Goal: Find contact information: Find contact information

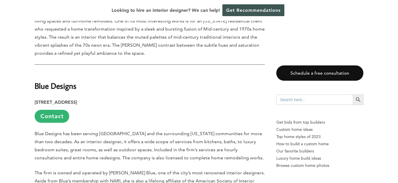
scroll to position [680, 0]
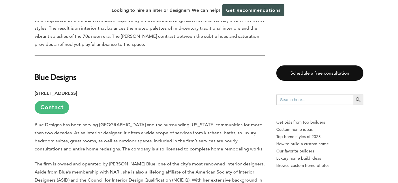
click at [60, 101] on link "Contact" at bounding box center [52, 107] width 35 height 13
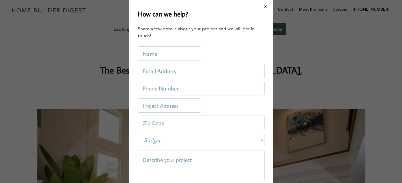
click at [262, 6] on button "Close modal" at bounding box center [265, 7] width 15 height 12
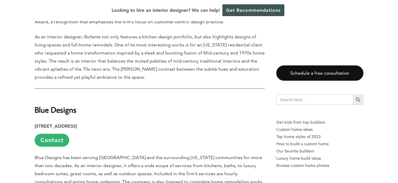
scroll to position [664, 0]
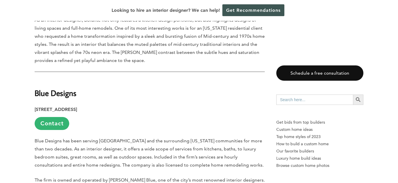
drag, startPoint x: 147, startPoint y: 95, endPoint x: 35, endPoint y: 97, distance: 111.4
click at [35, 107] on strong "[STREET_ADDRESS]" at bounding box center [56, 109] width 42 height 5
click at [174, 106] on p "[STREET_ADDRESS] Contact" at bounding box center [150, 118] width 230 height 25
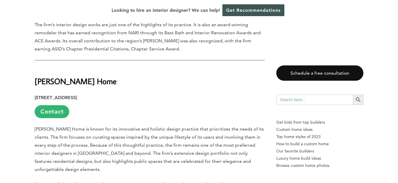
scroll to position [894, 0]
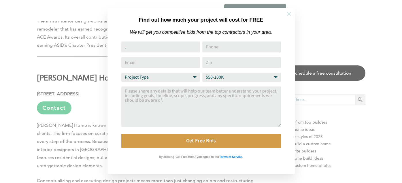
type input "."
drag, startPoint x: 292, startPoint y: 13, endPoint x: 291, endPoint y: 6, distance: 7.1
click at [292, 13] on icon at bounding box center [289, 14] width 6 height 6
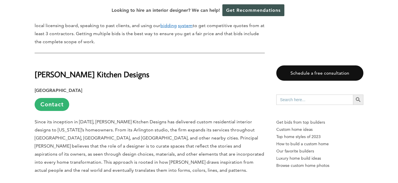
scroll to position [433, 0]
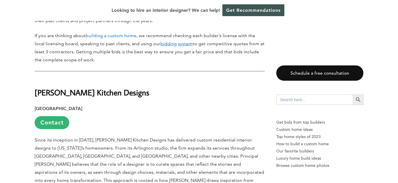
drag, startPoint x: 142, startPoint y: 79, endPoint x: 35, endPoint y: 72, distance: 106.6
click at [35, 78] on h2 "[PERSON_NAME] Kitchen Designs" at bounding box center [150, 88] width 230 height 20
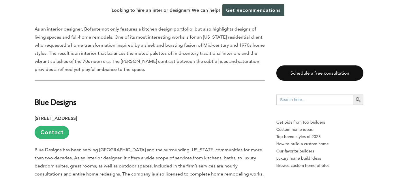
scroll to position [664, 0]
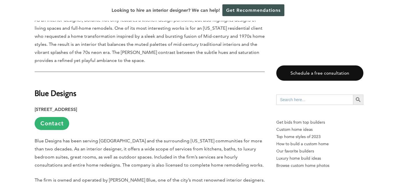
click at [75, 88] on strong "Blue Designs" at bounding box center [56, 93] width 42 height 10
click at [77, 107] on strong "[STREET_ADDRESS]" at bounding box center [56, 109] width 42 height 5
click at [150, 106] on p "[STREET_ADDRESS] Contact" at bounding box center [150, 118] width 230 height 25
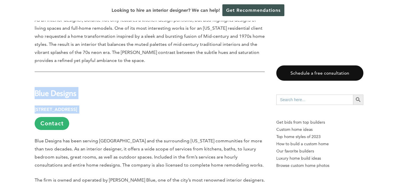
drag, startPoint x: 150, startPoint y: 95, endPoint x: 35, endPoint y: 80, distance: 115.6
copy div "Blue Designs [STREET_ADDRESS]"
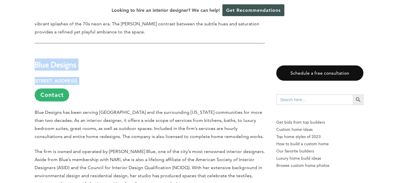
scroll to position [692, 0]
